Goal: Task Accomplishment & Management: Use online tool/utility

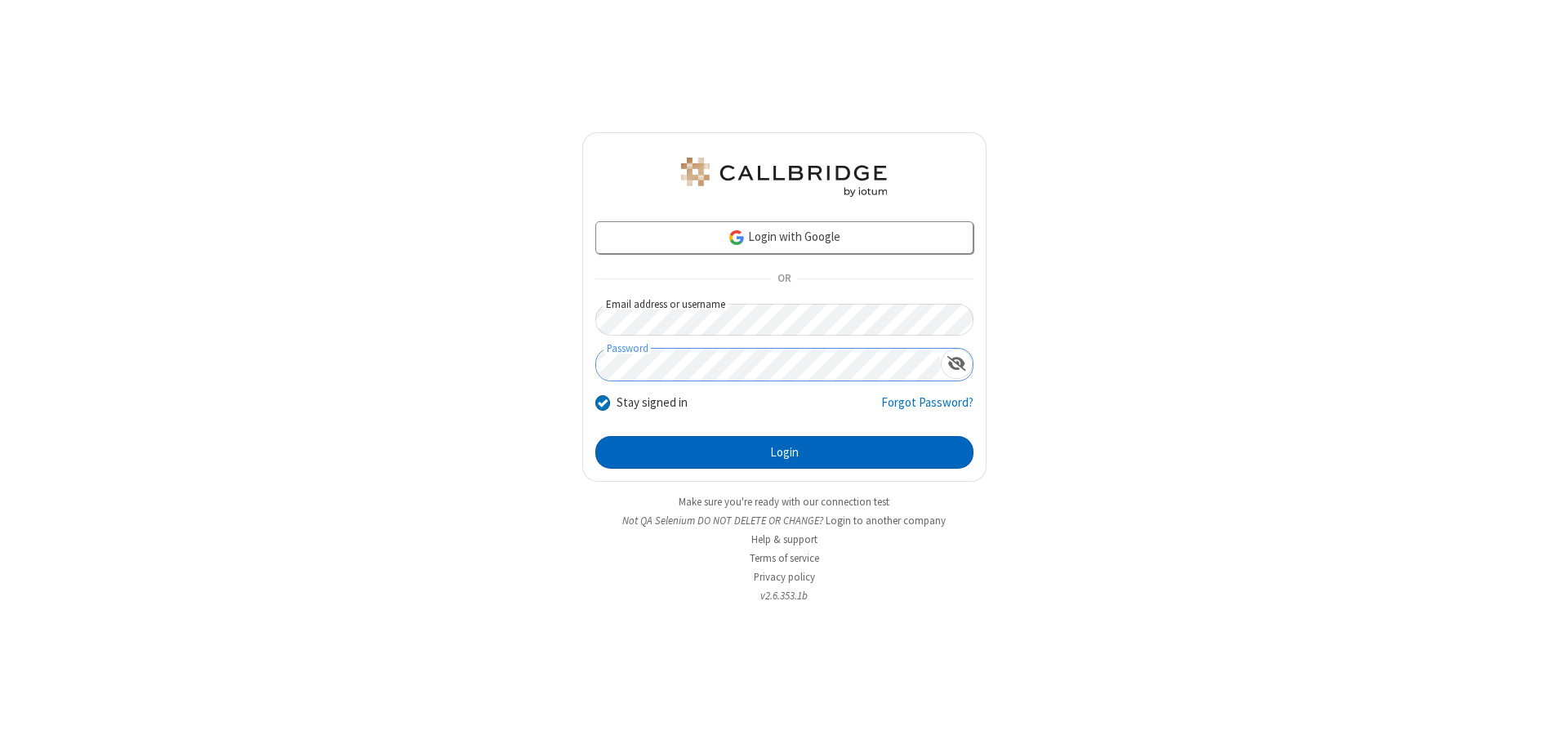
click at [784, 453] on button "Login" at bounding box center [784, 453] width 378 height 33
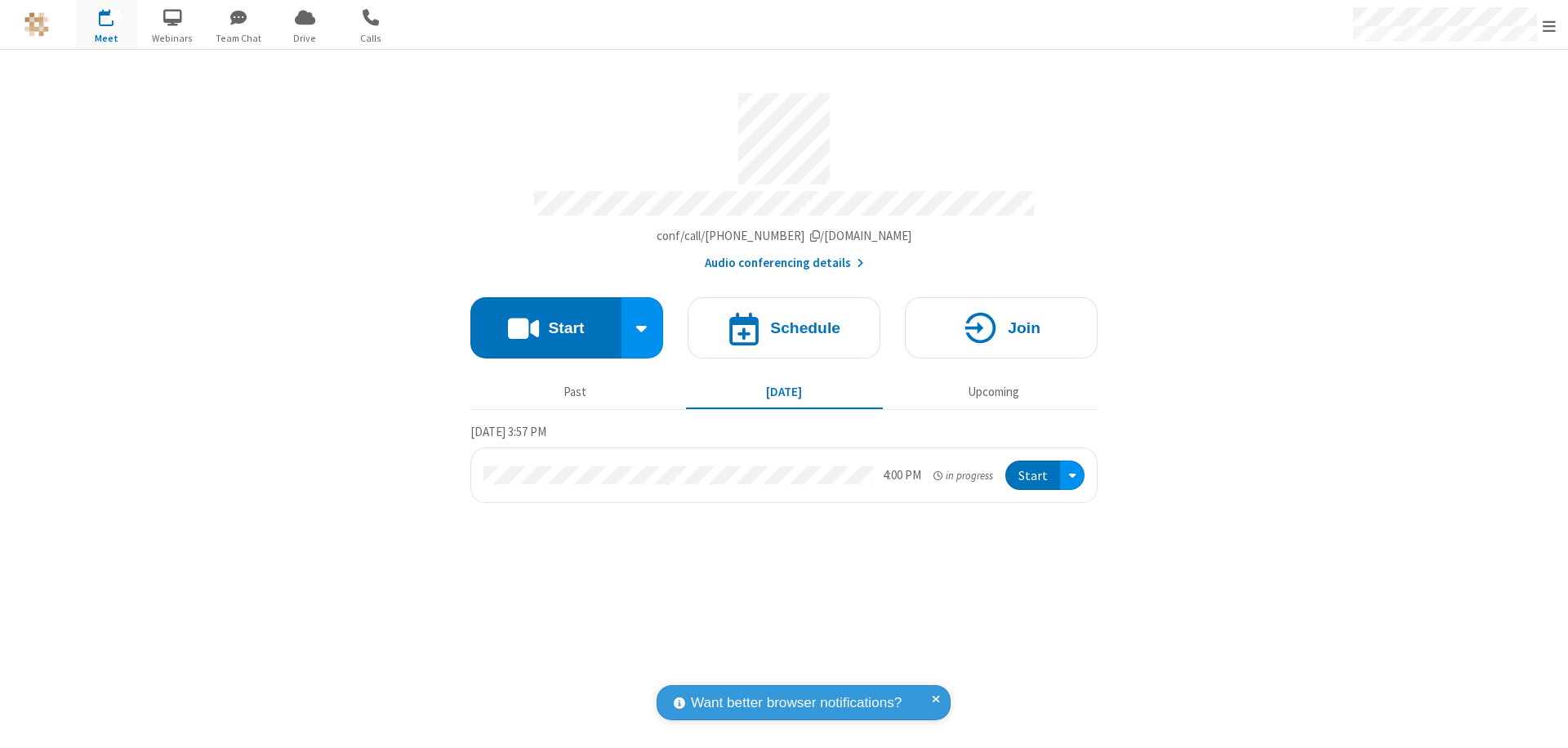
click at [545, 320] on button "Start" at bounding box center [545, 327] width 151 height 61
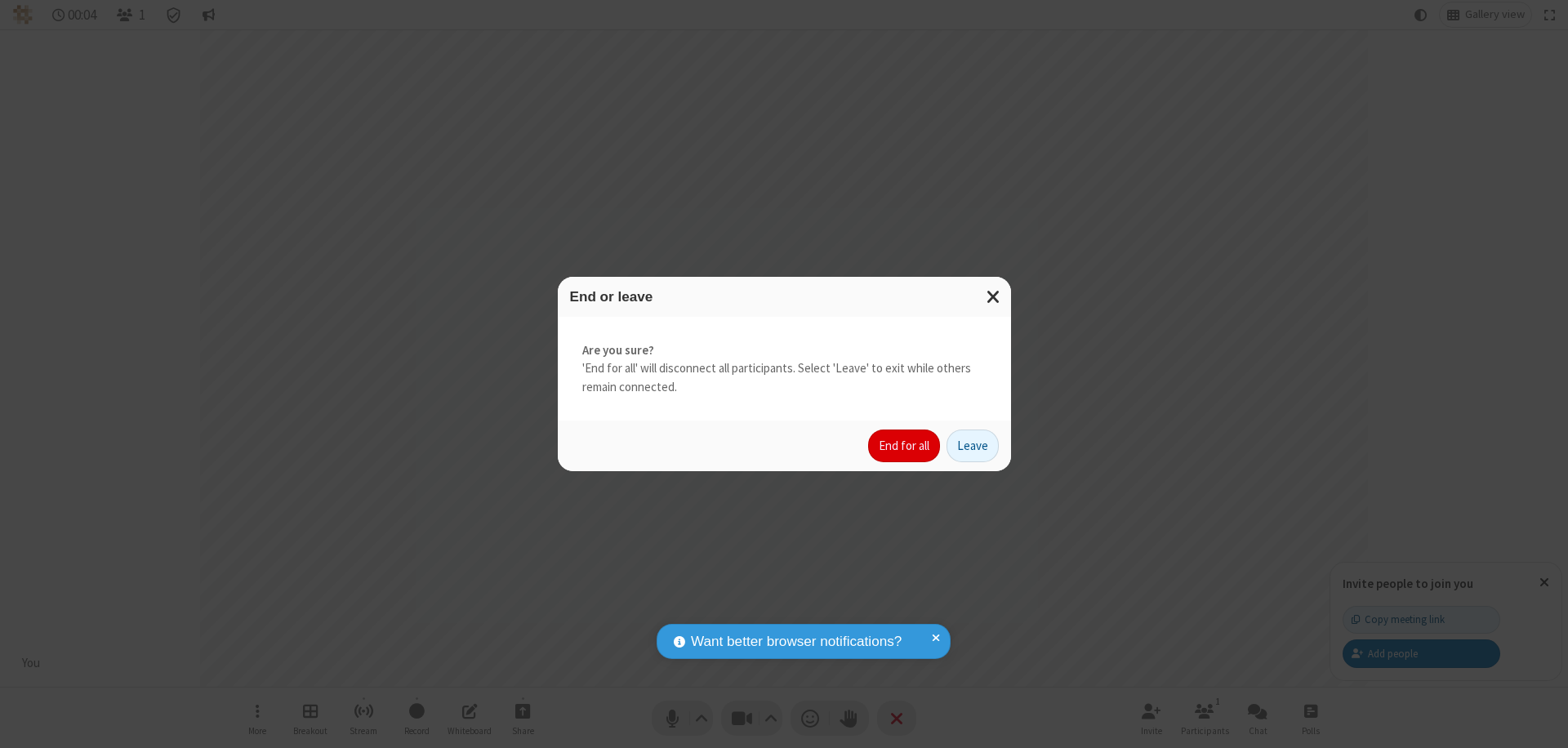
click at [905, 446] on button "End for all" at bounding box center [905, 446] width 72 height 33
